Goal: Find contact information: Find contact information

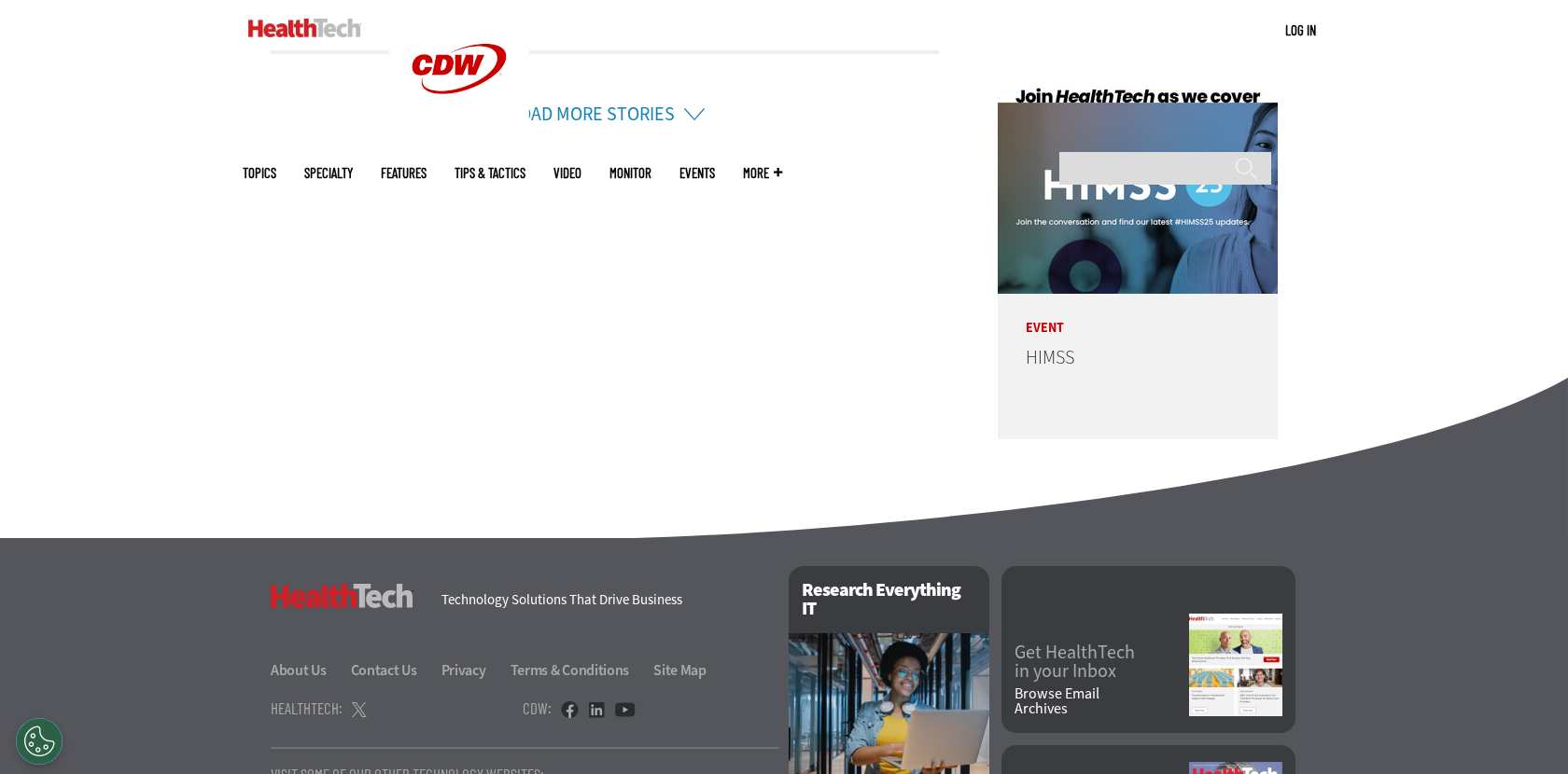
click at [399, 566] on div "HealthTech Technology Solutions That Drive Business About Us Contact Us Privacy…" at bounding box center [524, 624] width 509 height 115
click at [393, 661] on link "Contact Us" at bounding box center [394, 670] width 88 height 19
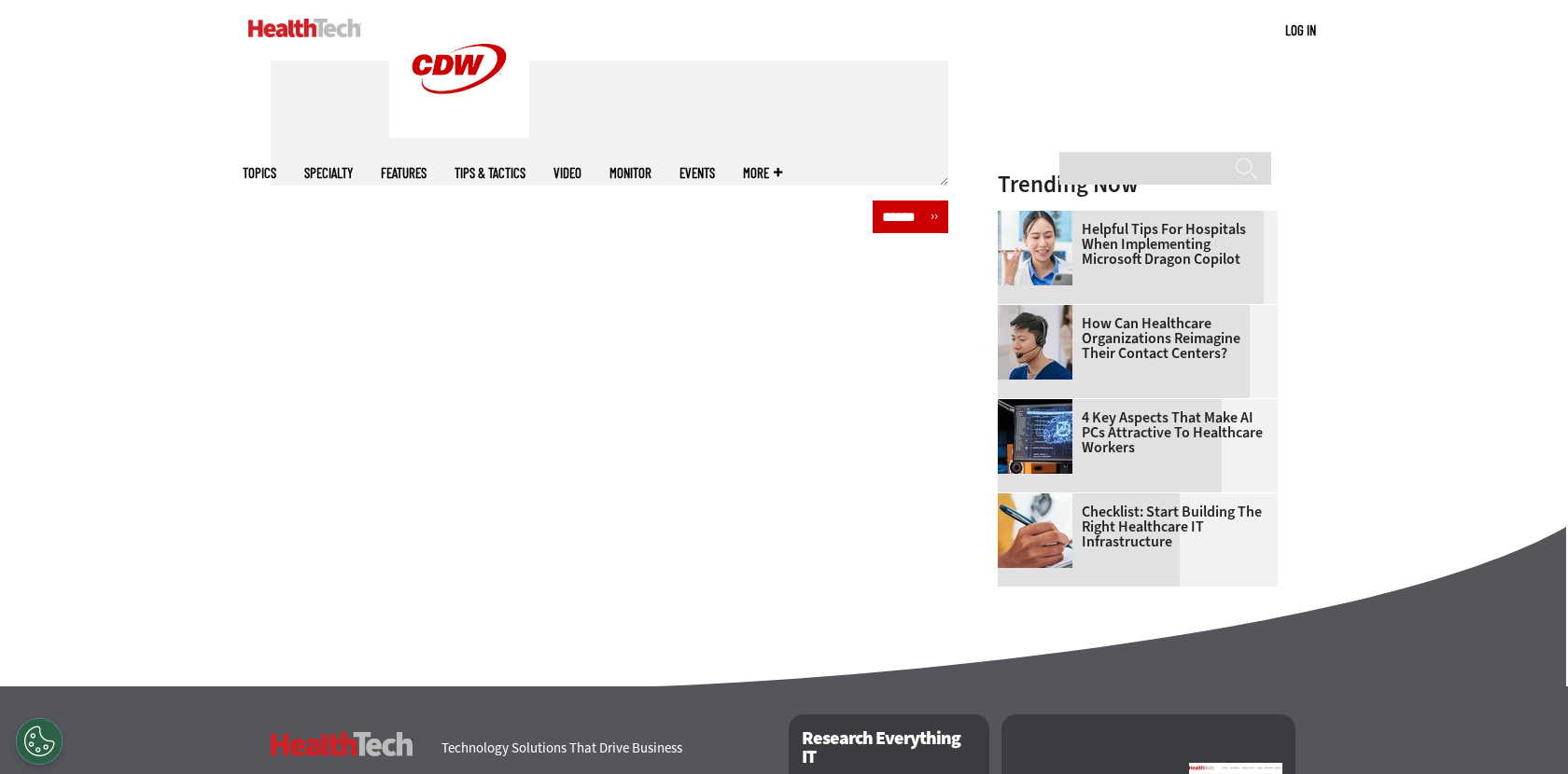
scroll to position [1039, 0]
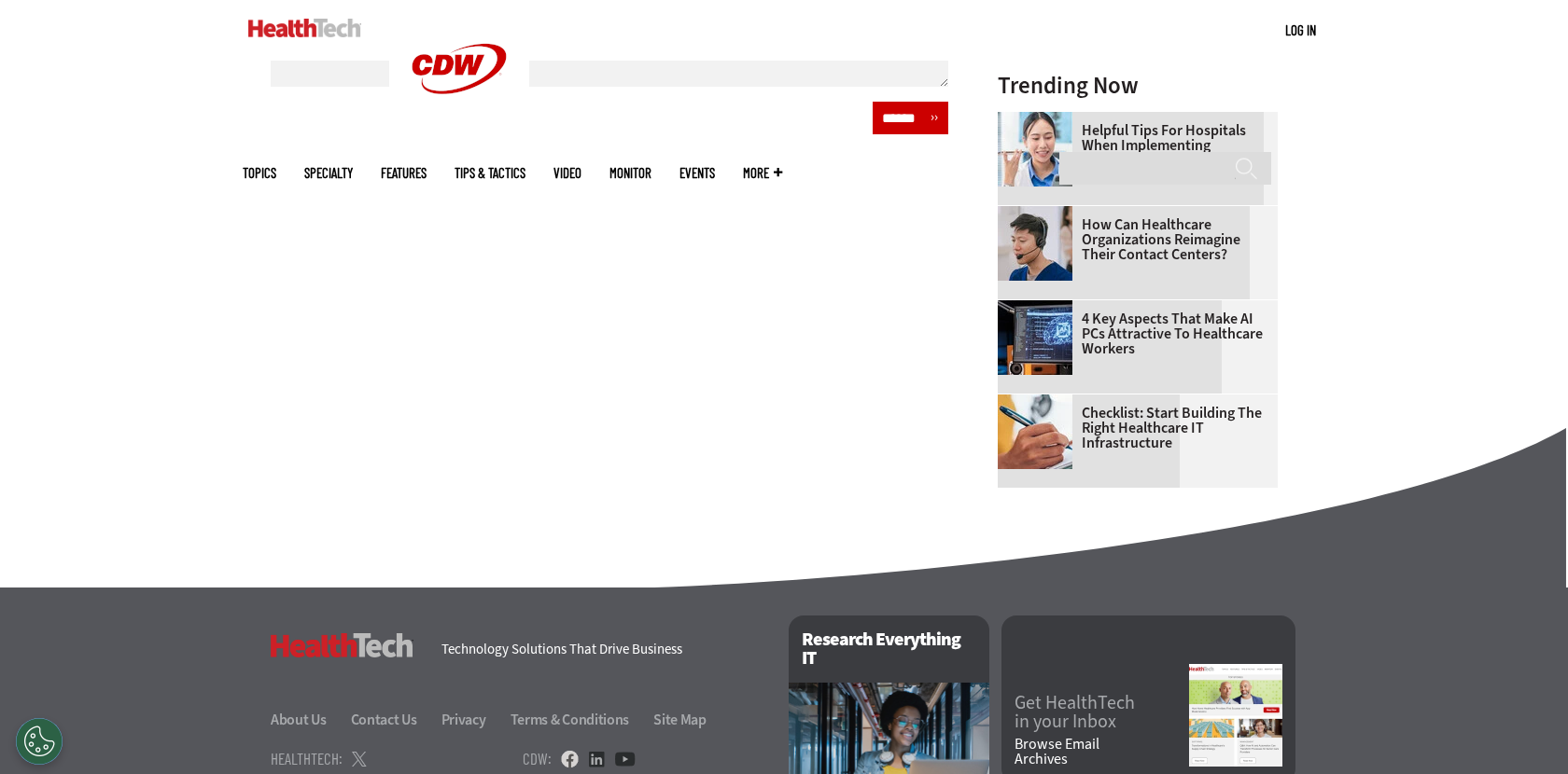
click at [561, 751] on link at bounding box center [569, 759] width 17 height 16
